Goal: Information Seeking & Learning: Learn about a topic

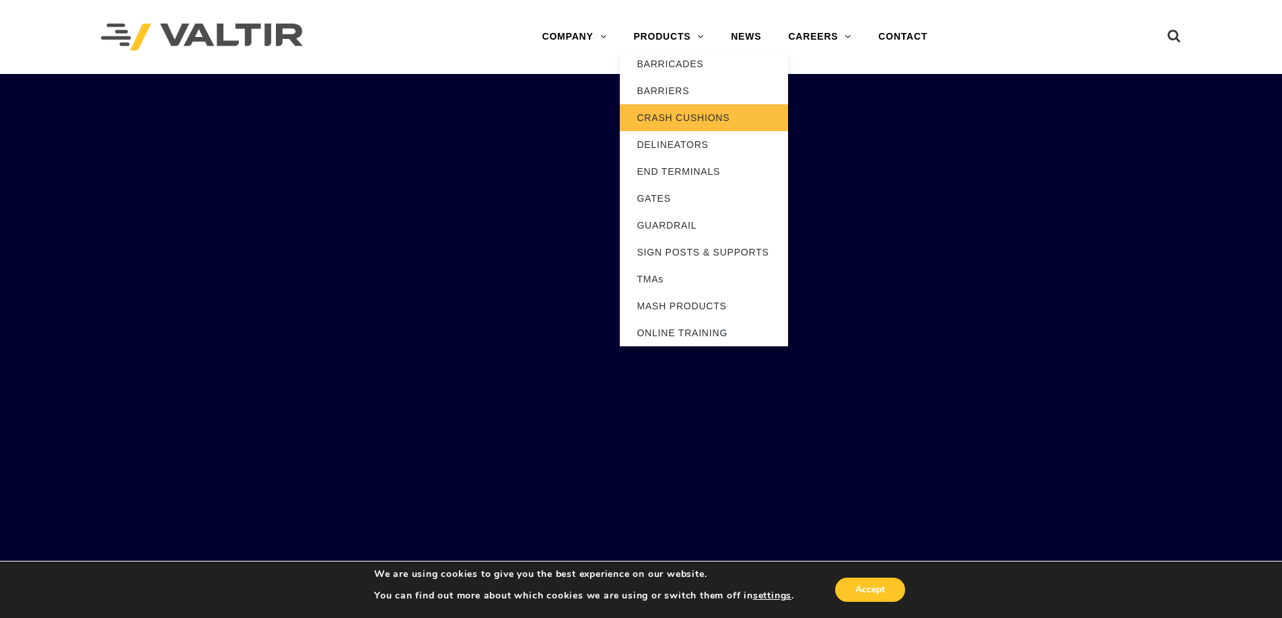
click at [669, 116] on link "CRASH CUSHIONS" at bounding box center [704, 117] width 168 height 27
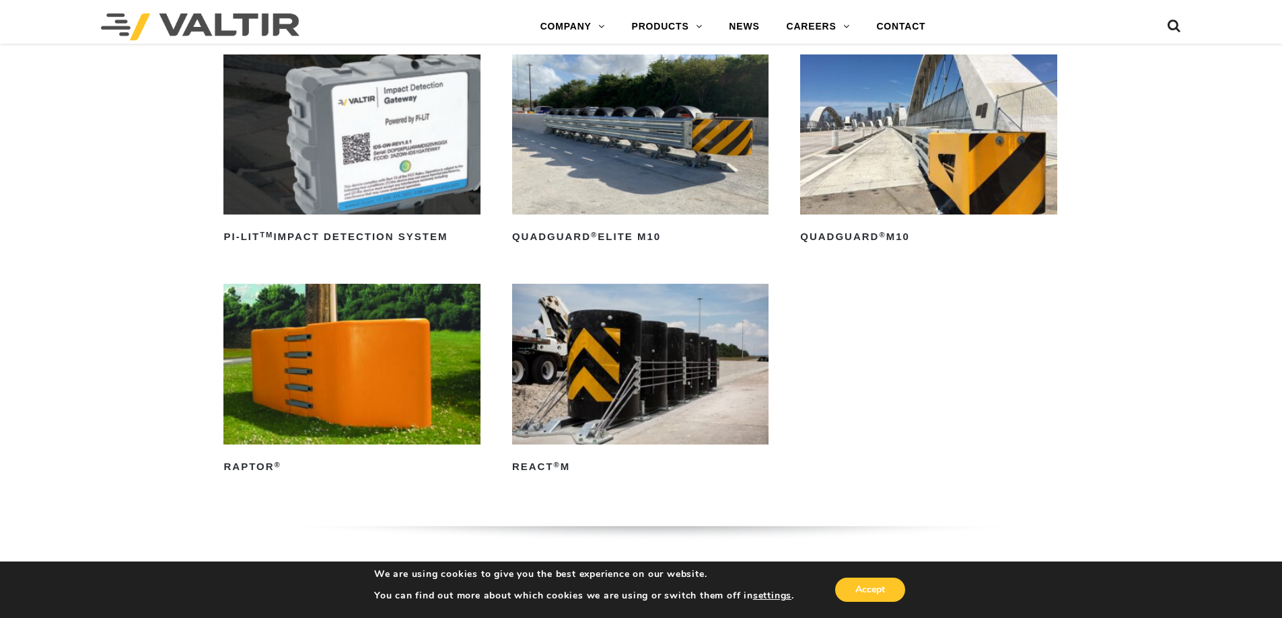
scroll to position [404, 0]
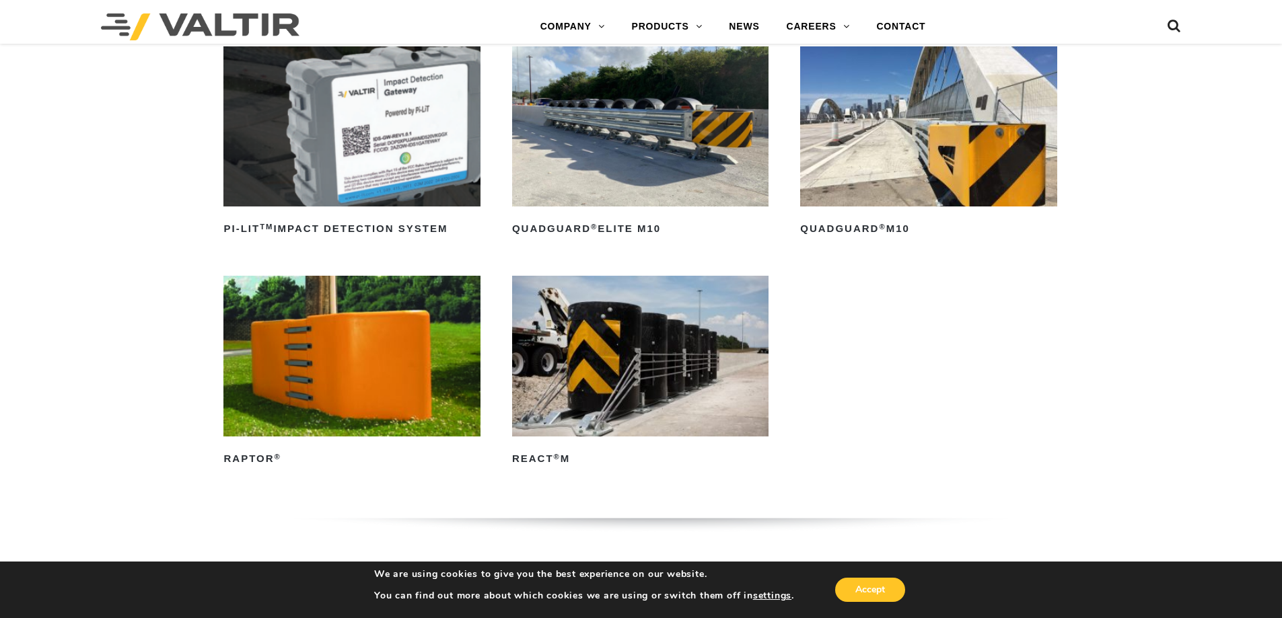
click at [881, 166] on img at bounding box center [928, 126] width 256 height 160
click at [554, 456] on sup "®" at bounding box center [557, 457] width 7 height 8
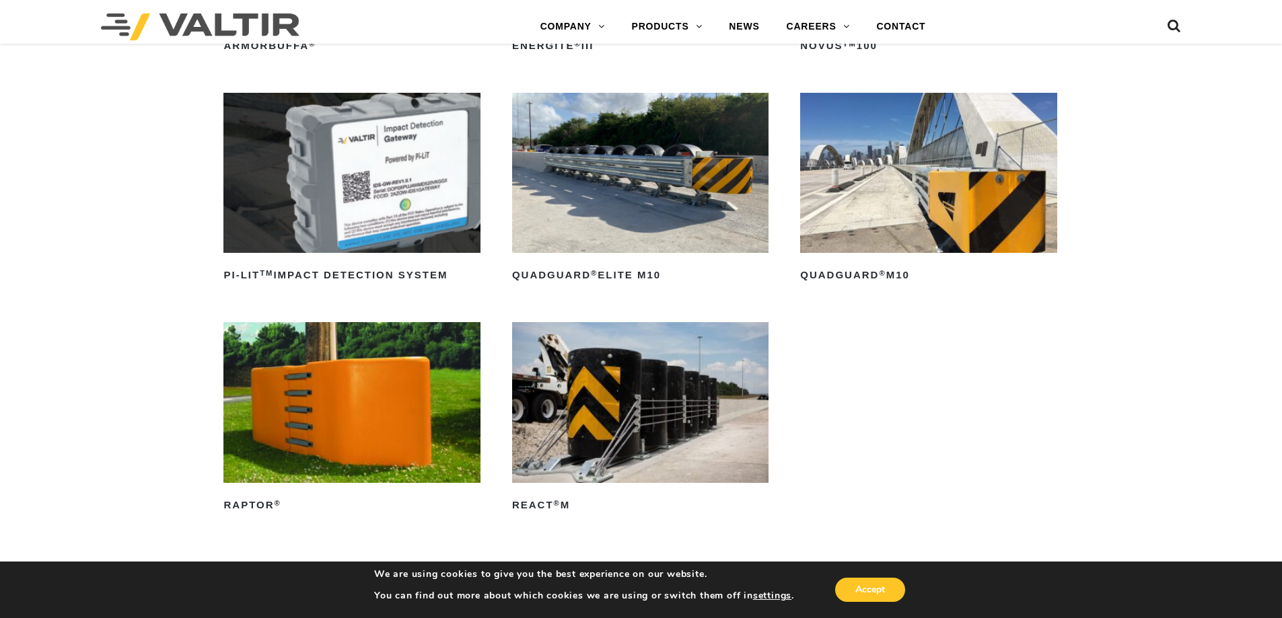
scroll to position [336, 0]
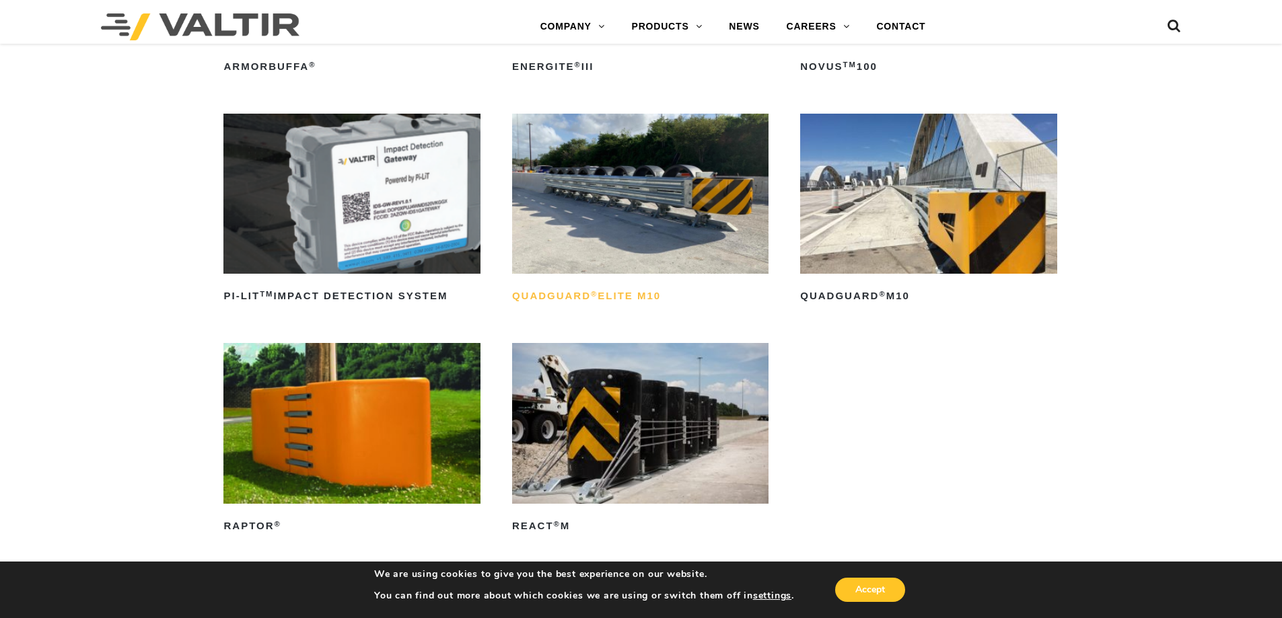
click at [598, 297] on h2 "QuadGuard ® Elite M10" at bounding box center [640, 297] width 256 height 22
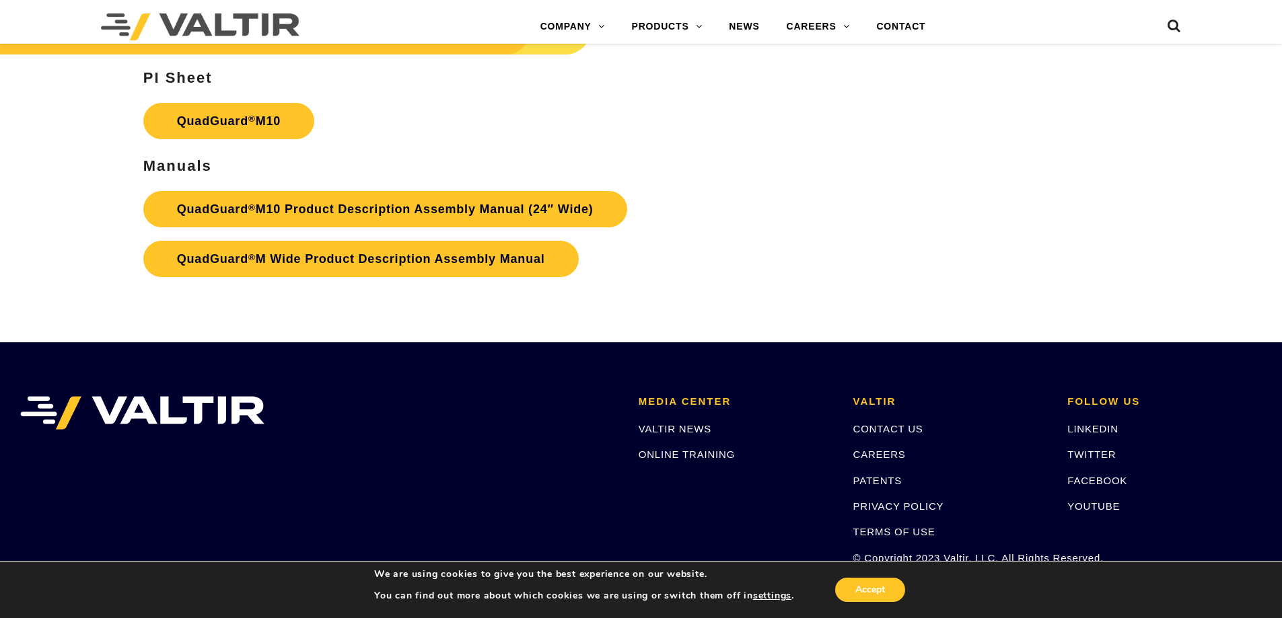
scroll to position [5218, 0]
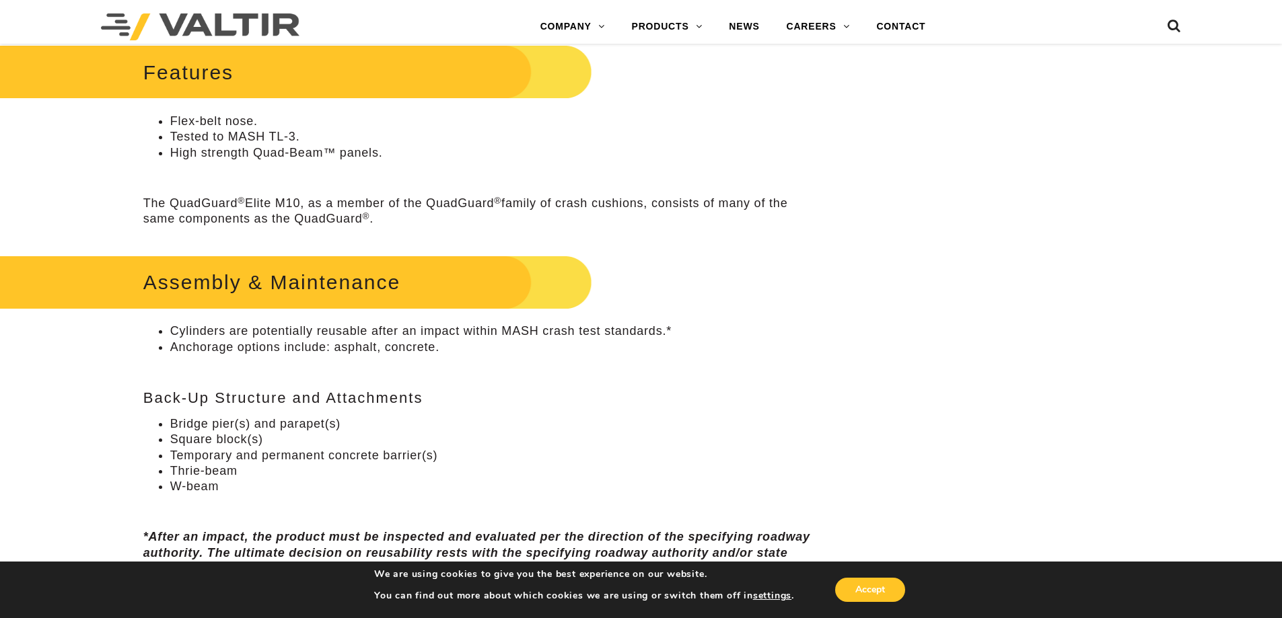
scroll to position [673, 0]
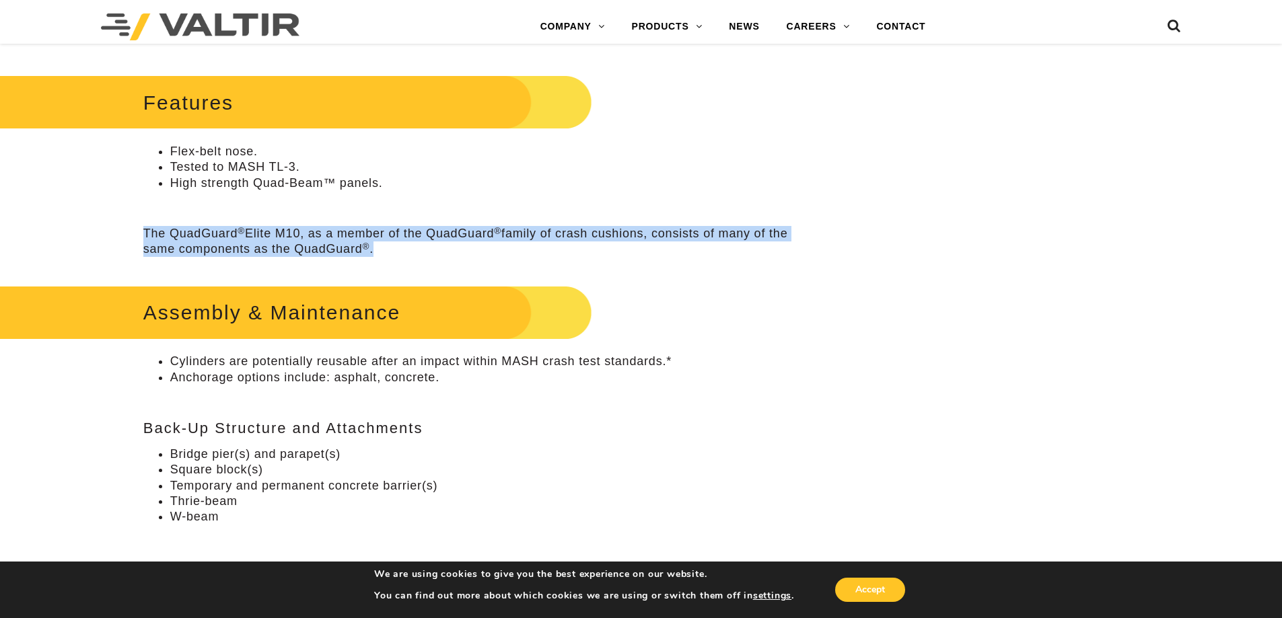
drag, startPoint x: 379, startPoint y: 250, endPoint x: 145, endPoint y: 238, distance: 233.8
click at [145, 238] on p "The QuadGuard ® Elite M10, as a member of the QuadGuard ® family of crash cushi…" at bounding box center [480, 242] width 675 height 32
click at [171, 241] on p "The QuadGuard ® Elite M10, as a member of the QuadGuard ® family of crash cushi…" at bounding box center [480, 242] width 675 height 32
drag, startPoint x: 380, startPoint y: 250, endPoint x: 120, endPoint y: 222, distance: 261.2
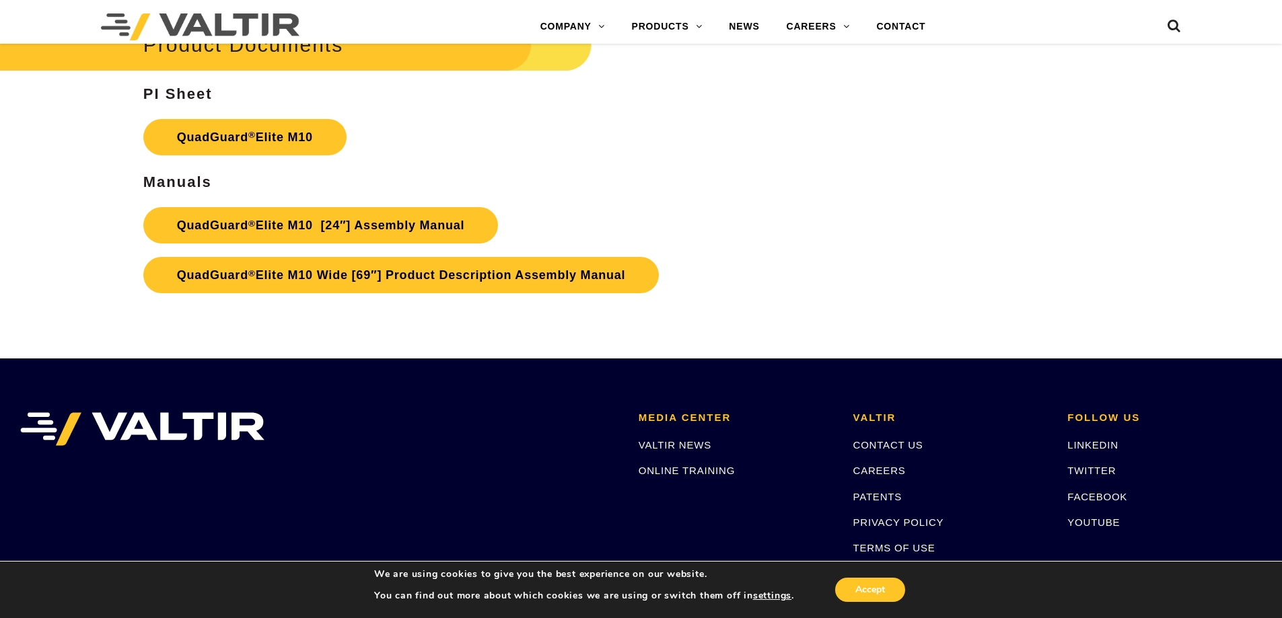
scroll to position [7124, 0]
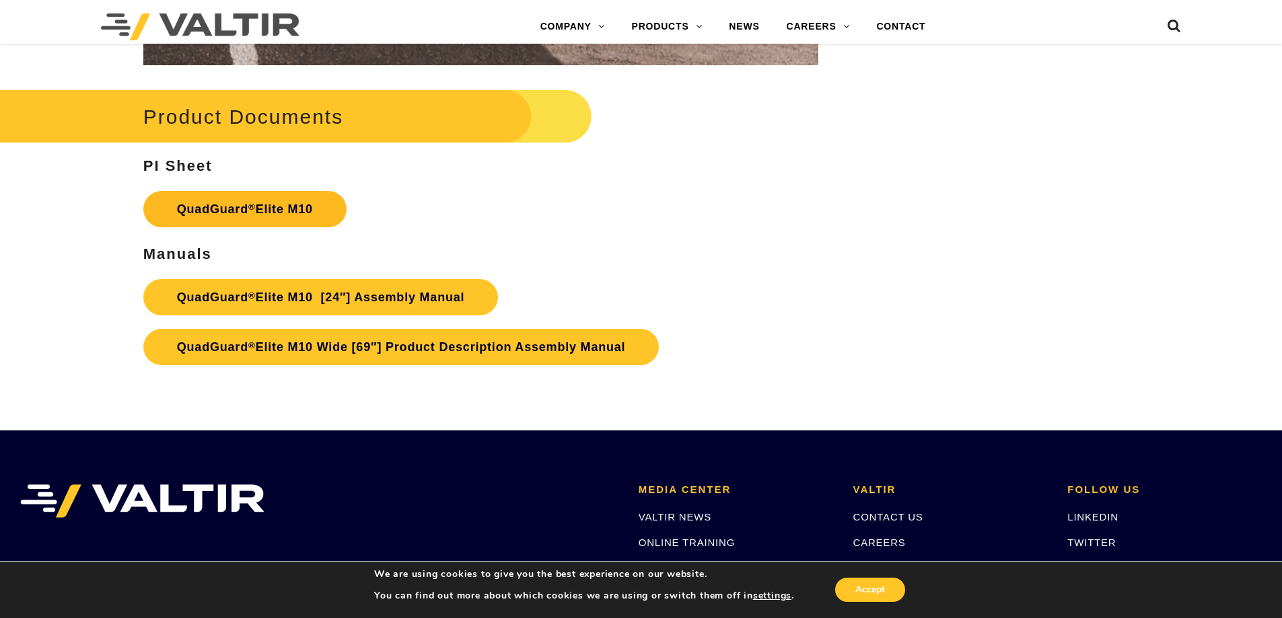
click at [208, 227] on link "QuadGuard ® Elite M10" at bounding box center [244, 209] width 203 height 36
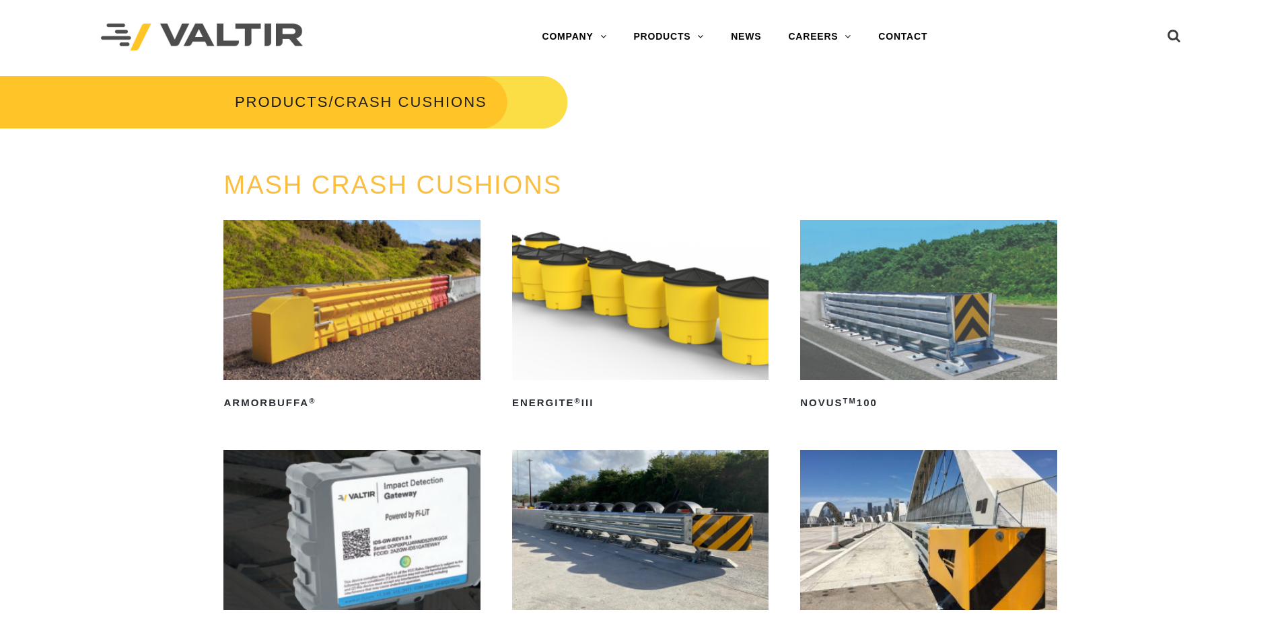
scroll to position [269, 0]
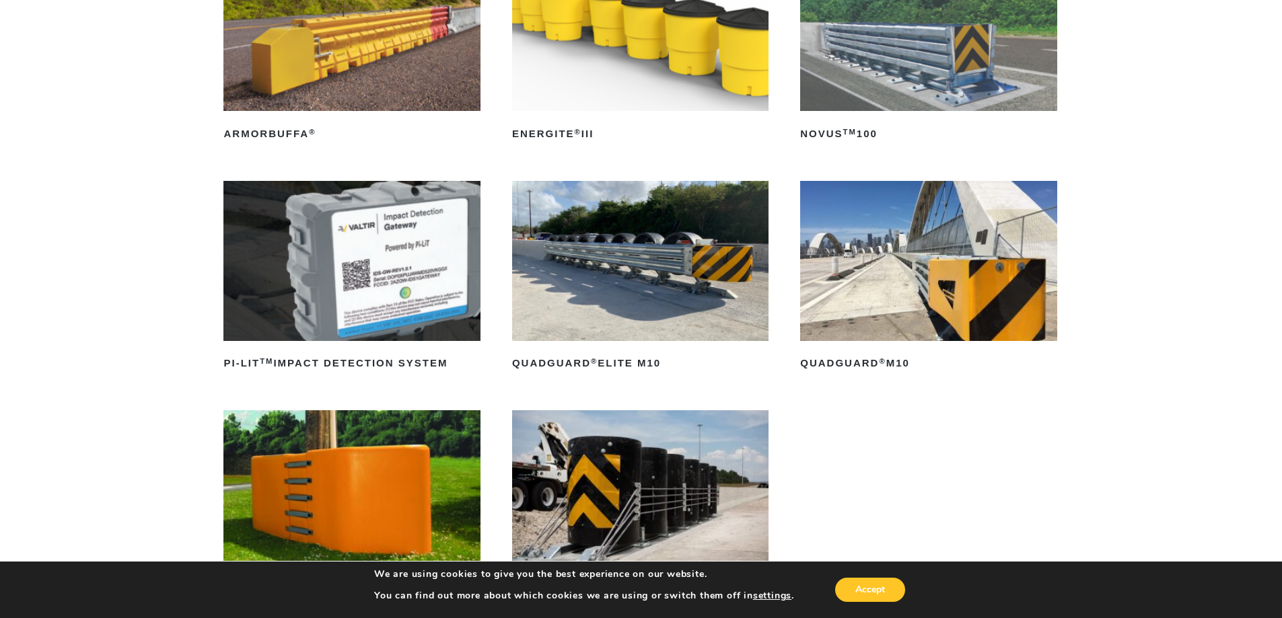
click at [902, 281] on img at bounding box center [928, 261] width 256 height 160
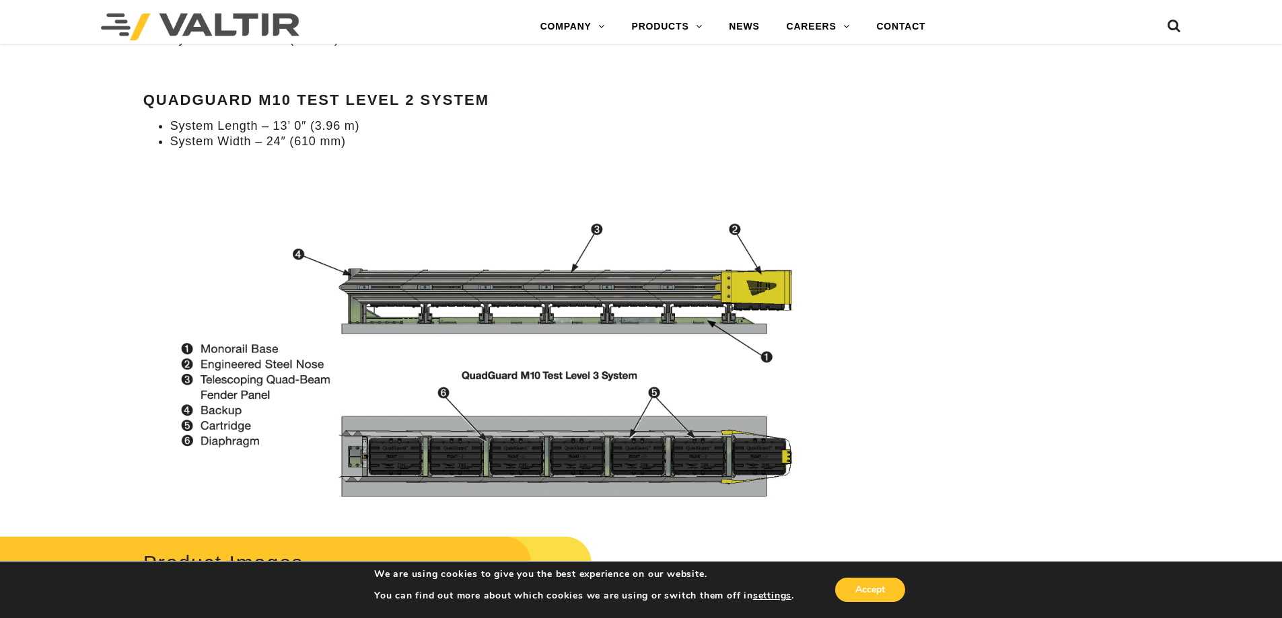
scroll to position [1750, 0]
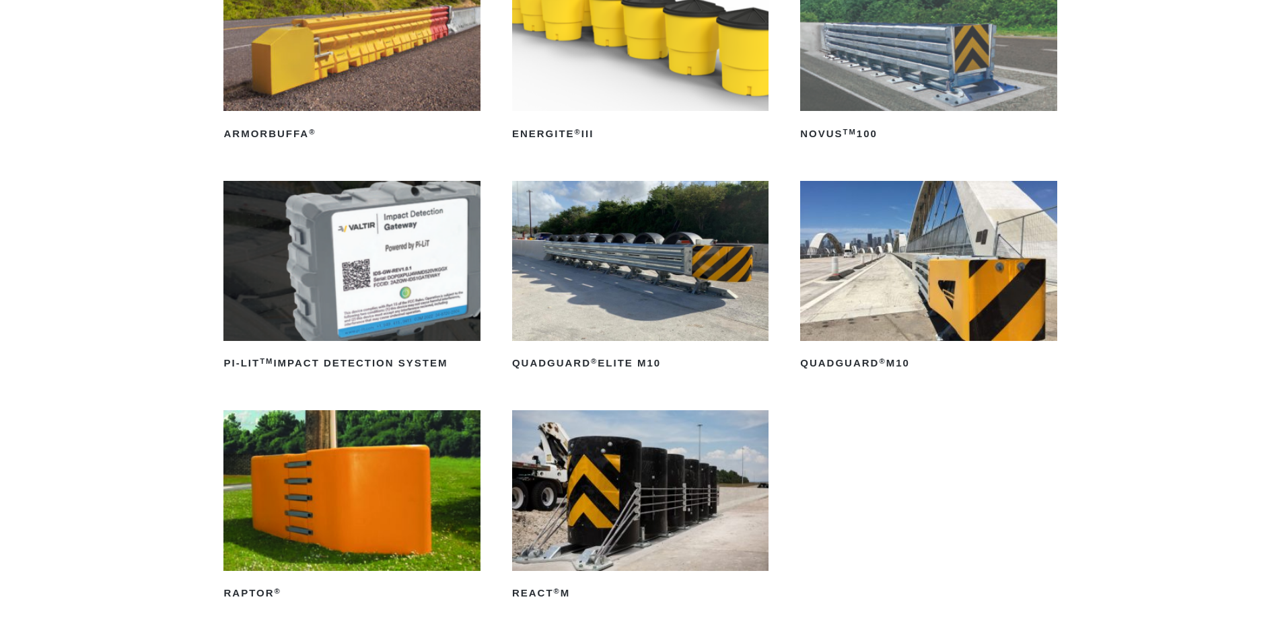
click at [608, 476] on img at bounding box center [640, 490] width 256 height 160
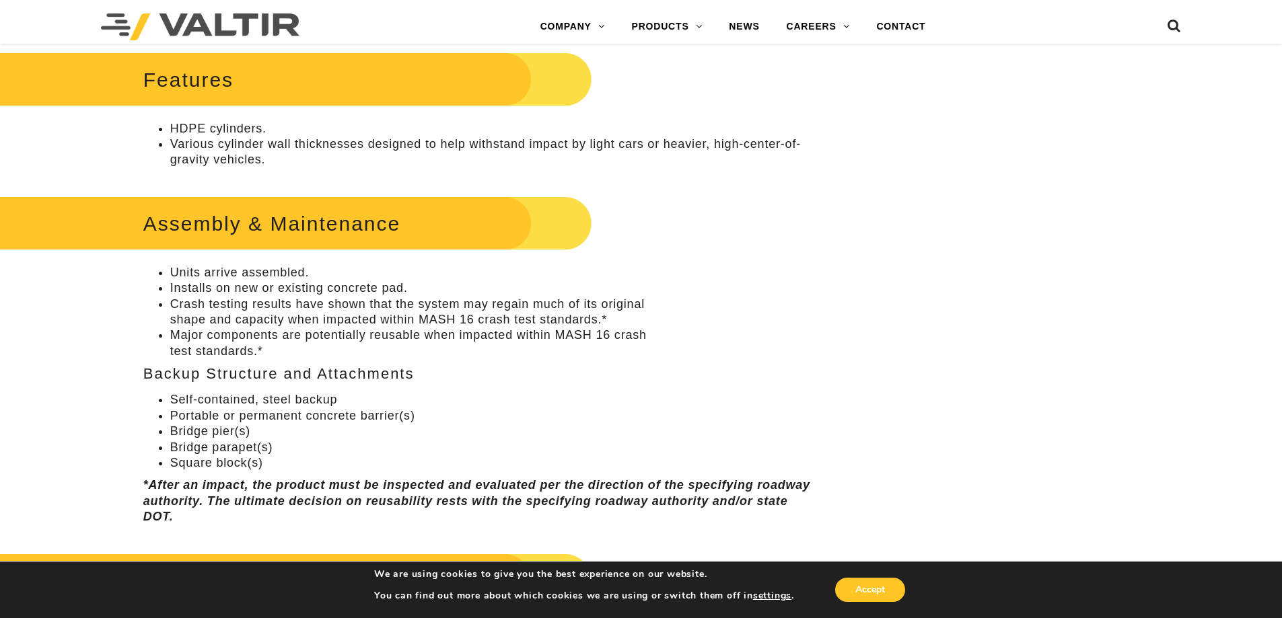
scroll to position [606, 0]
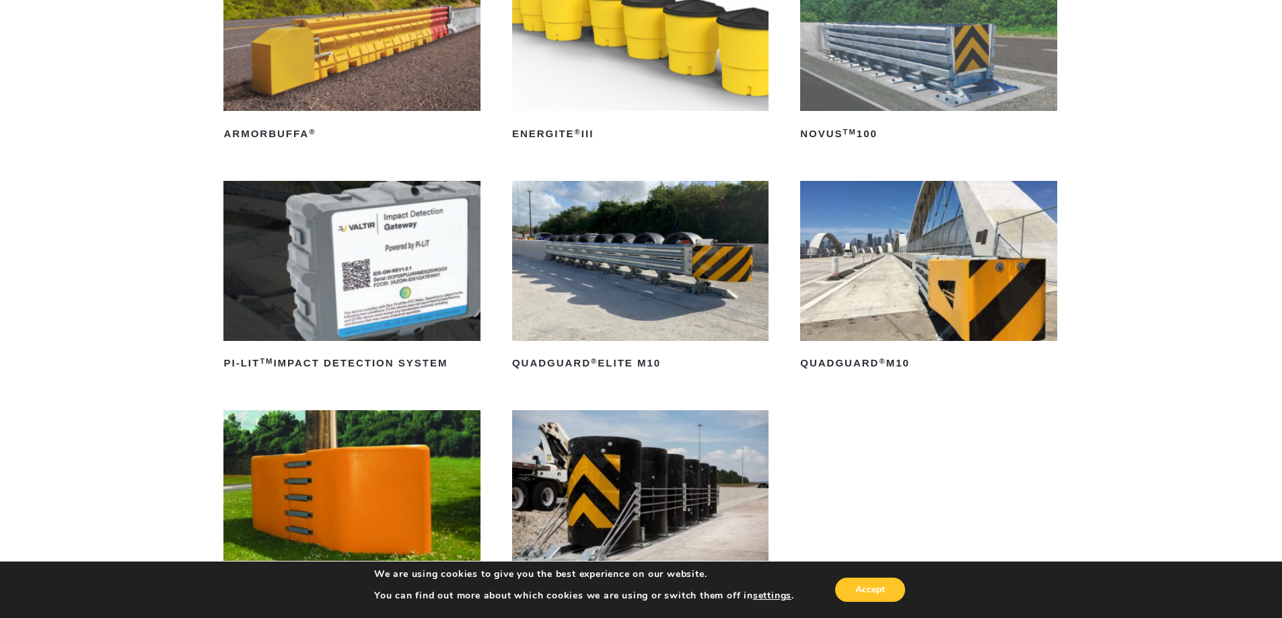
click at [643, 275] on img at bounding box center [640, 261] width 256 height 160
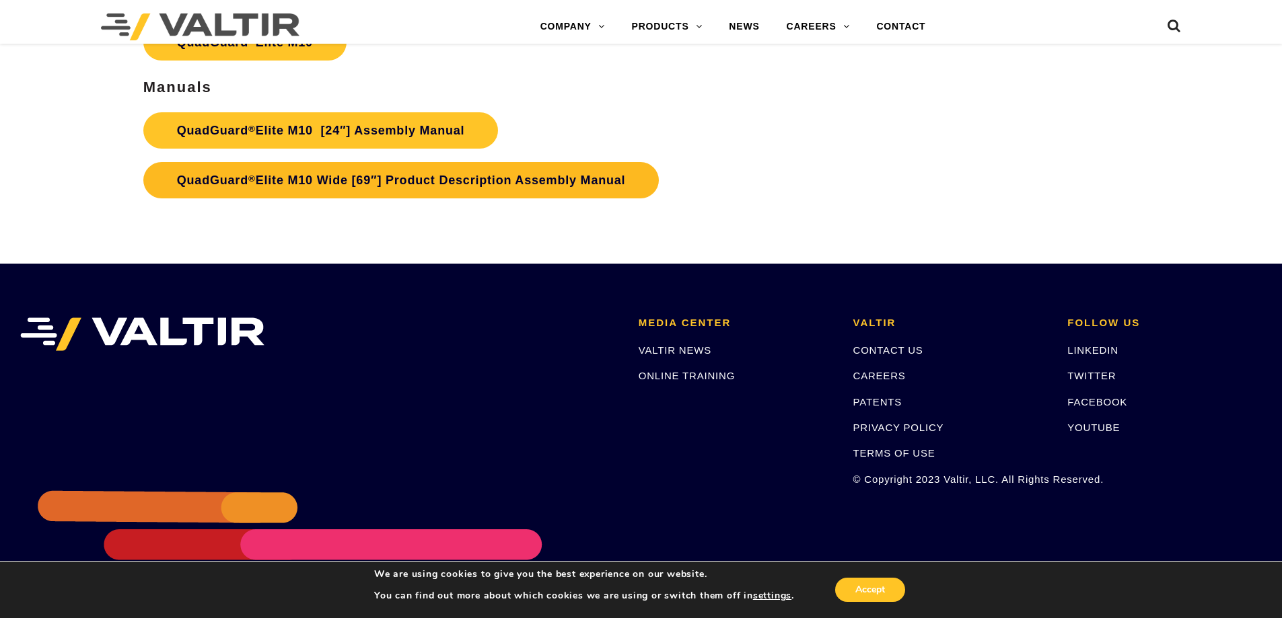
scroll to position [7268, 0]
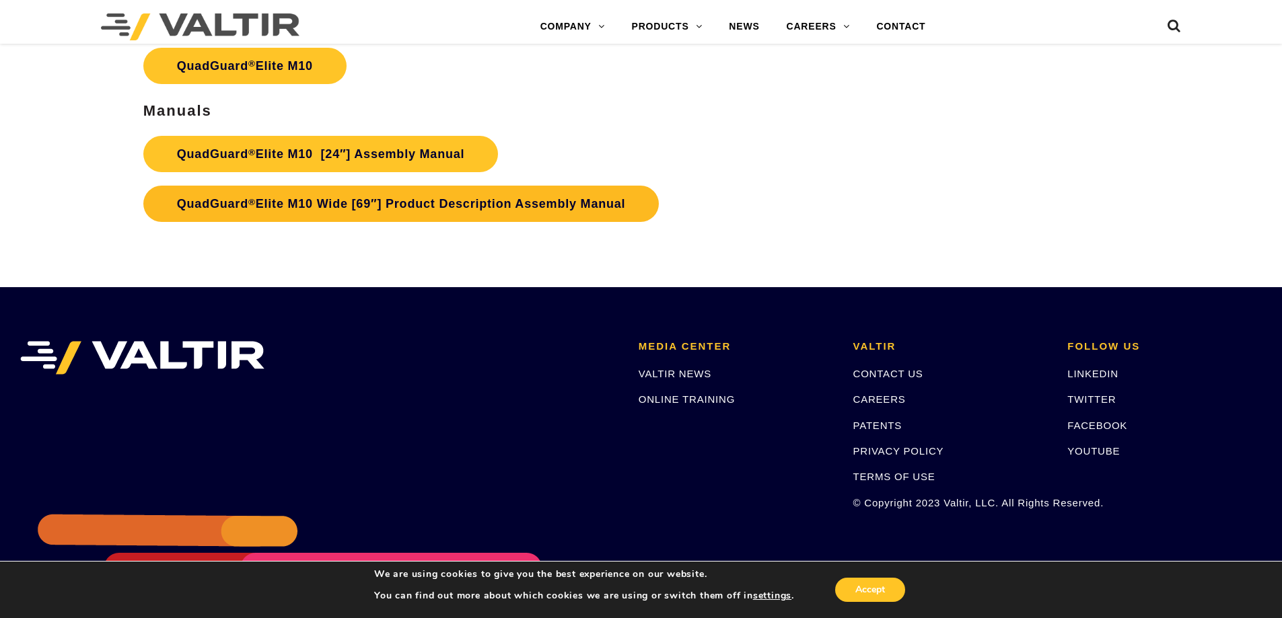
click at [343, 208] on link "QuadGuard ® Elite M10 Wide [69″] Product Description Assembly Manual" at bounding box center [401, 204] width 516 height 36
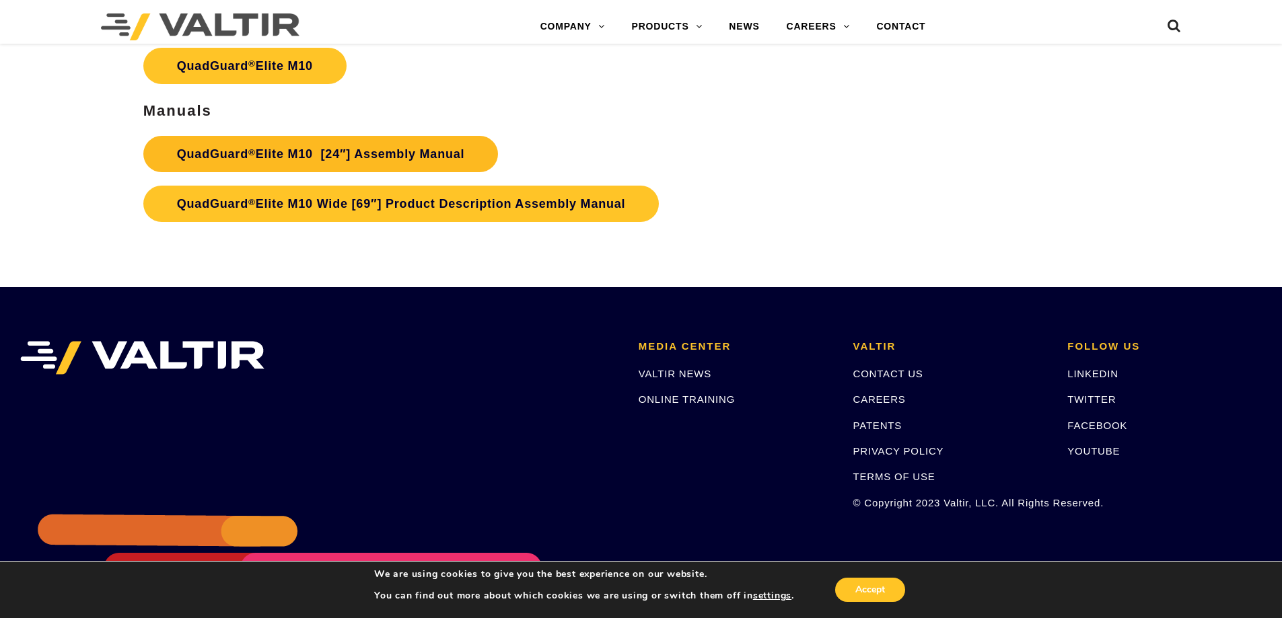
click at [295, 159] on link "QuadGuard ® Elite M10 [24″] Assembly Manual" at bounding box center [320, 154] width 355 height 36
